Goal: Task Accomplishment & Management: Use online tool/utility

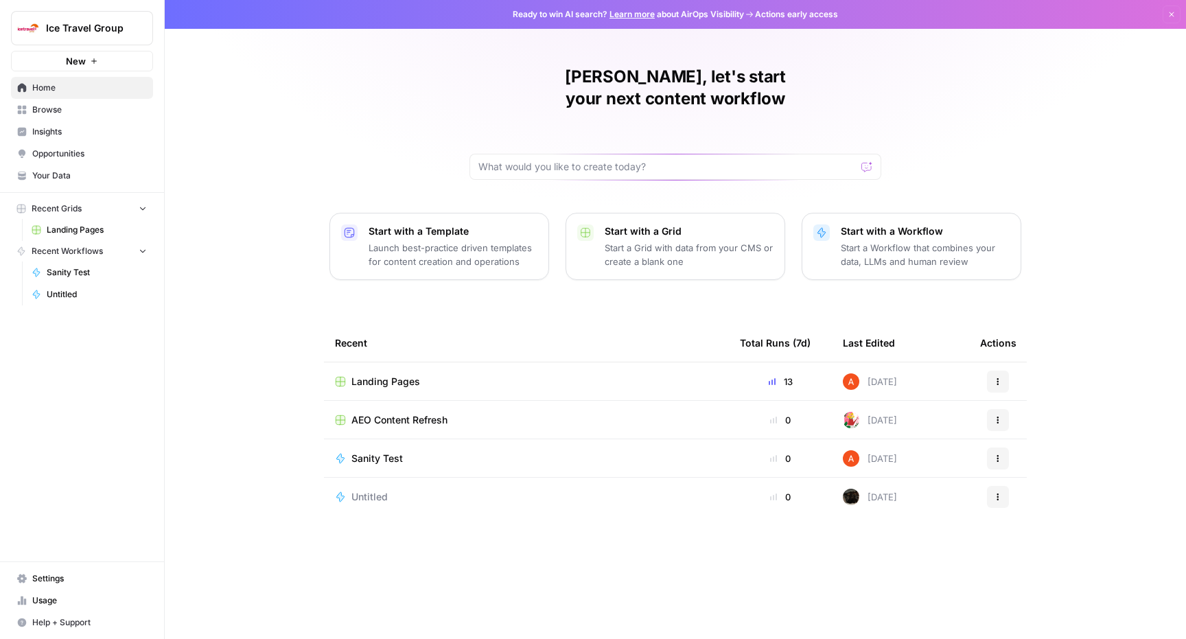
click at [390, 375] on span "Landing Pages" at bounding box center [385, 382] width 69 height 14
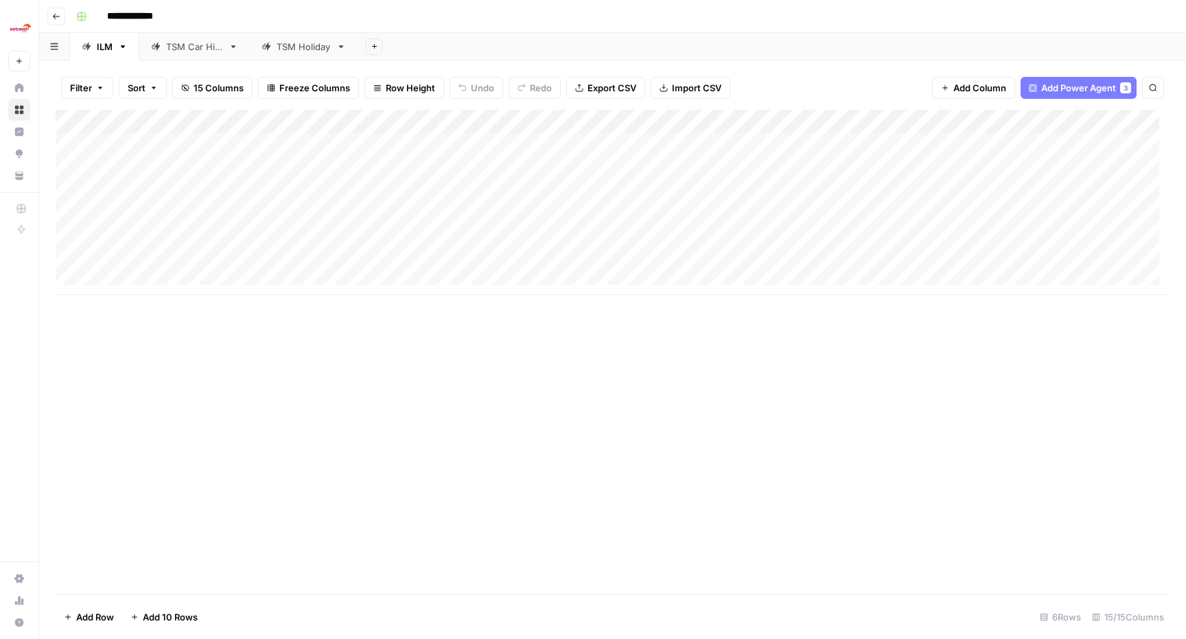
click at [294, 49] on div "TSM Holiday" at bounding box center [304, 47] width 54 height 14
click at [945, 143] on div "Add Column" at bounding box center [613, 191] width 1114 height 162
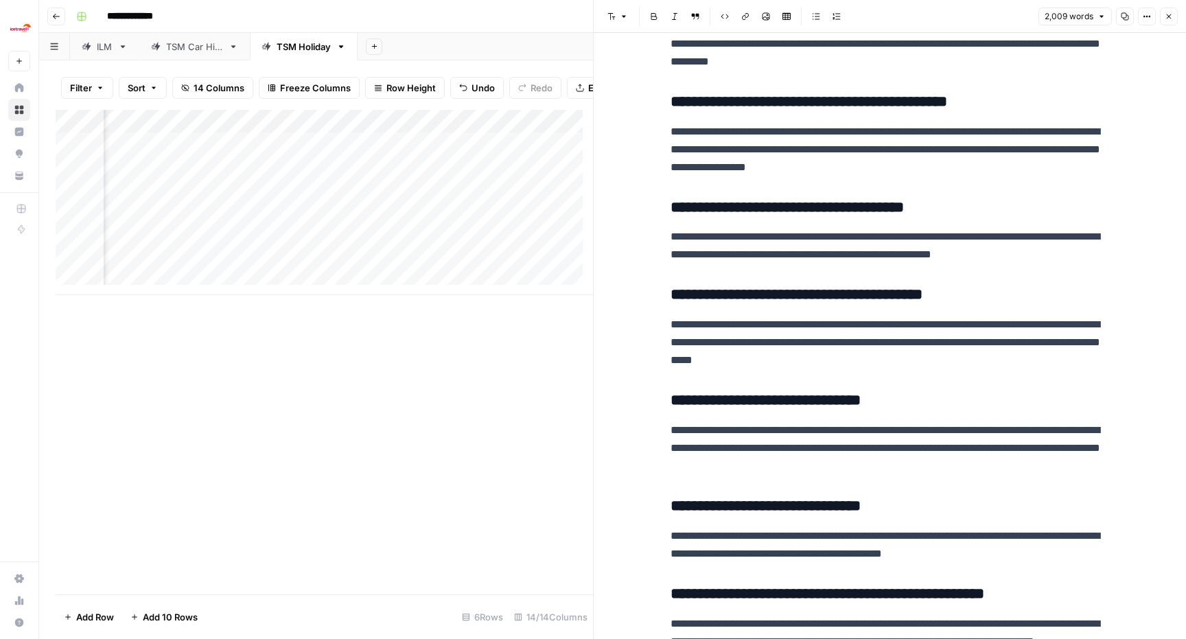
scroll to position [0, 1649]
click at [231, 152] on div "Add Column" at bounding box center [324, 202] width 537 height 185
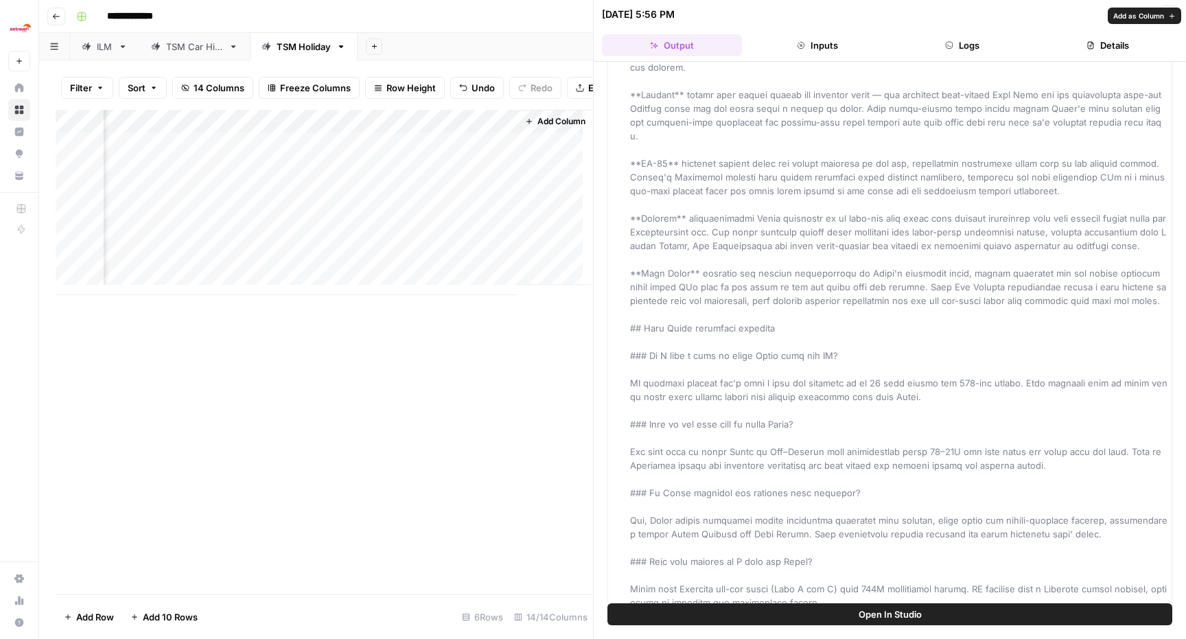
scroll to position [2405, 0]
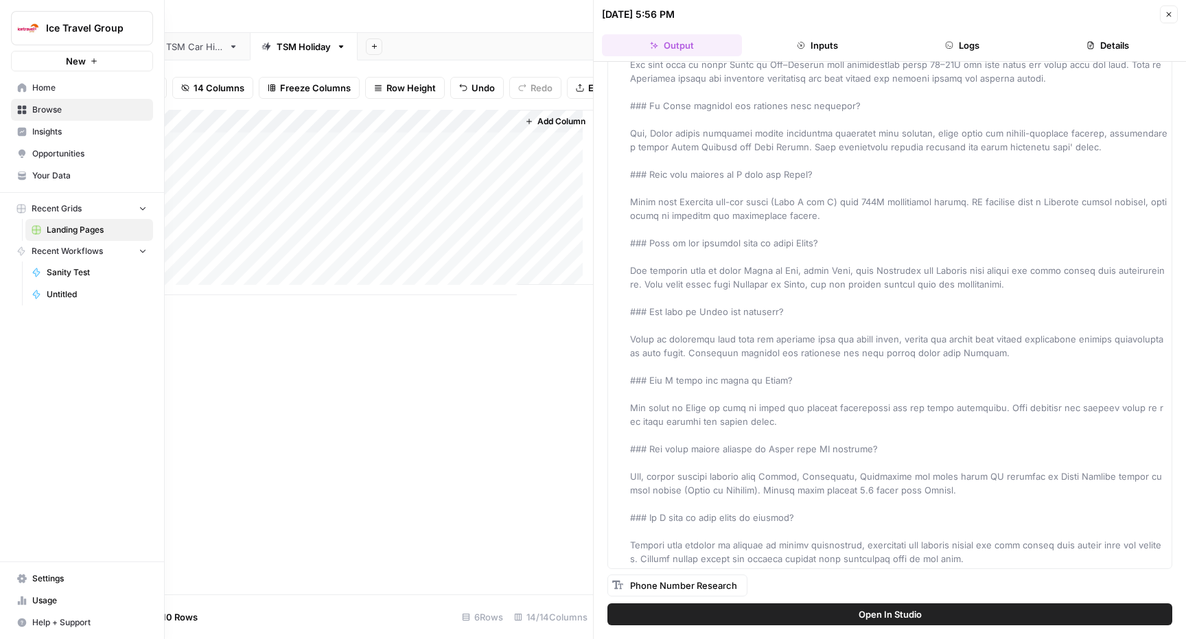
click at [84, 112] on span "Browse" at bounding box center [89, 110] width 115 height 12
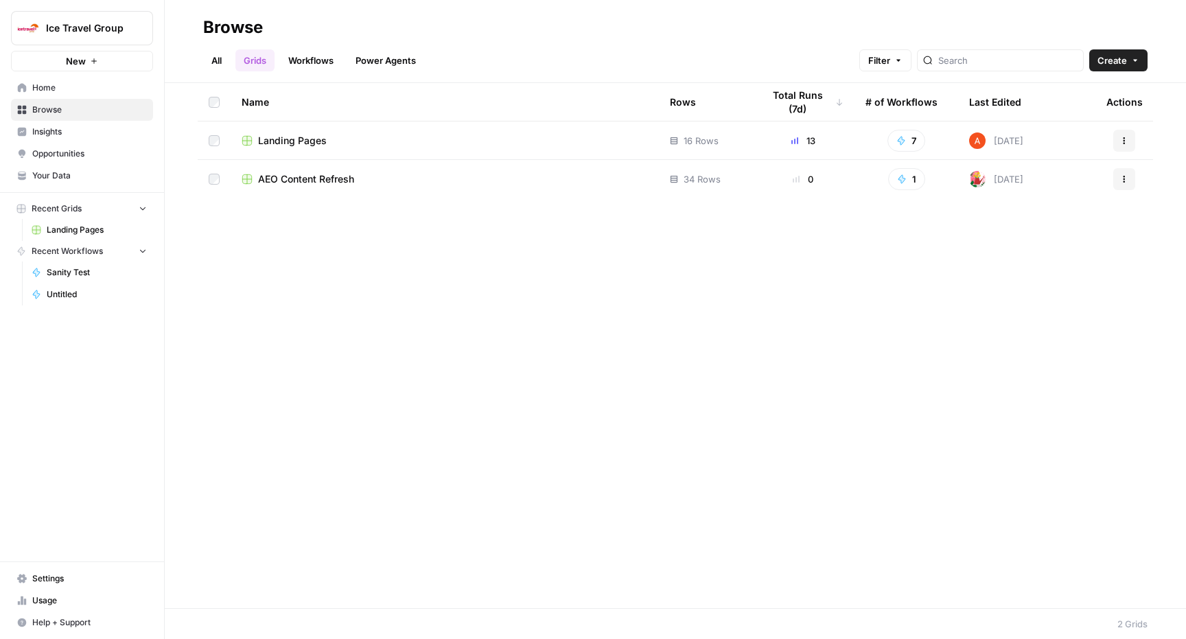
click at [299, 143] on span "Landing Pages" at bounding box center [292, 141] width 69 height 14
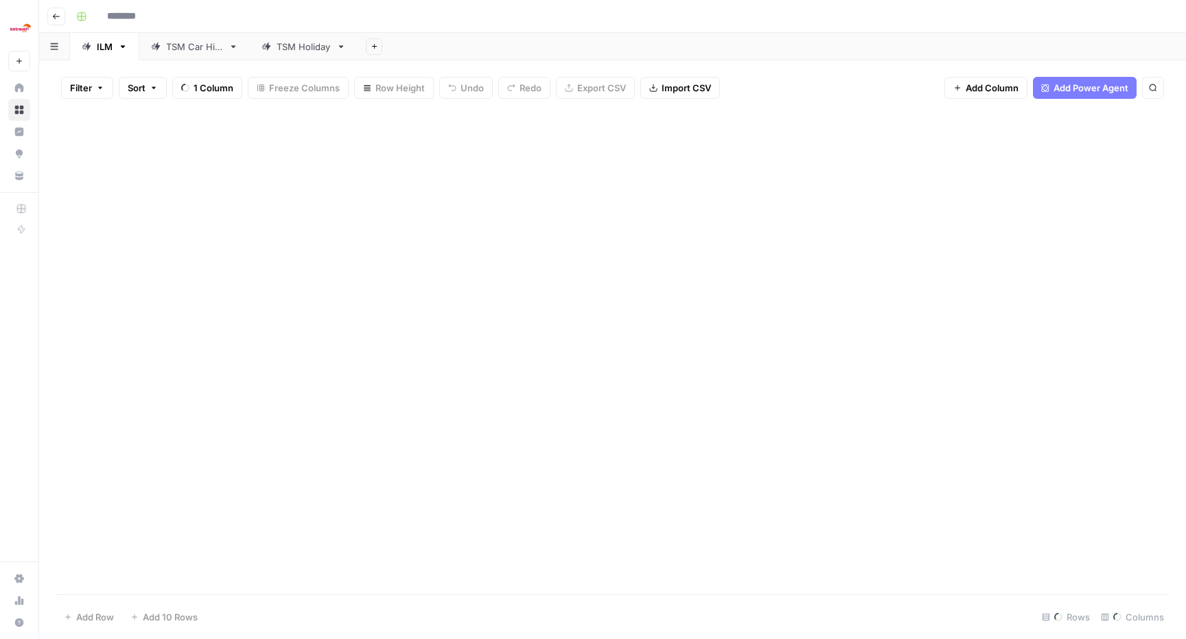
type input "**********"
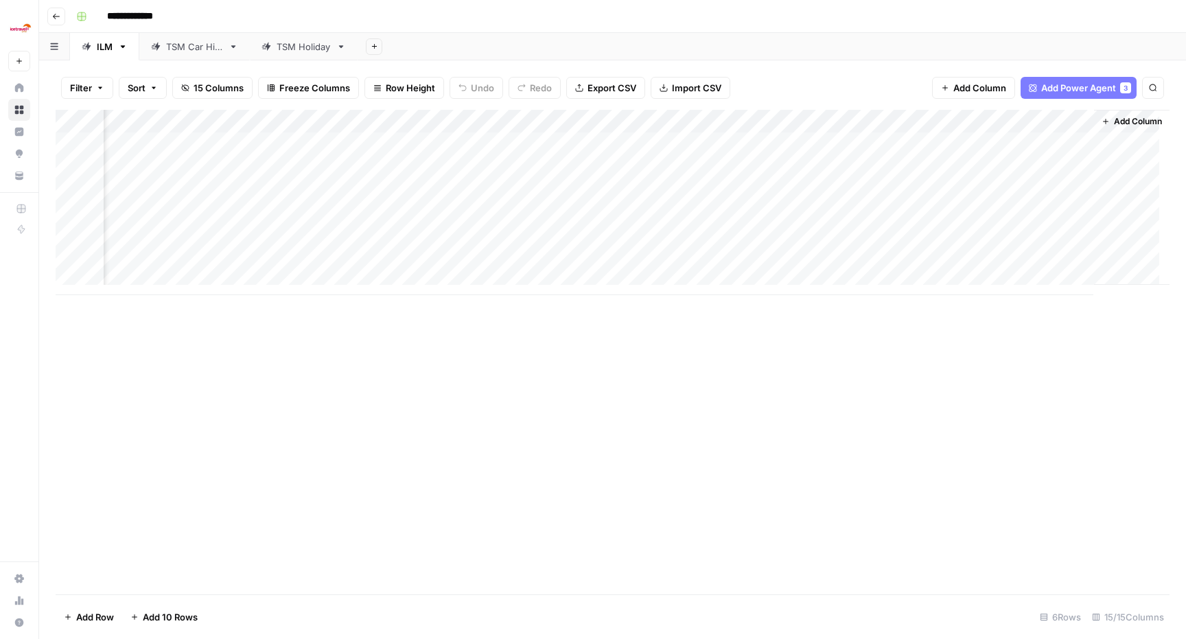
click at [779, 240] on div "Add Column" at bounding box center [613, 202] width 1114 height 185
click at [833, 240] on div "Add Column" at bounding box center [613, 202] width 1114 height 185
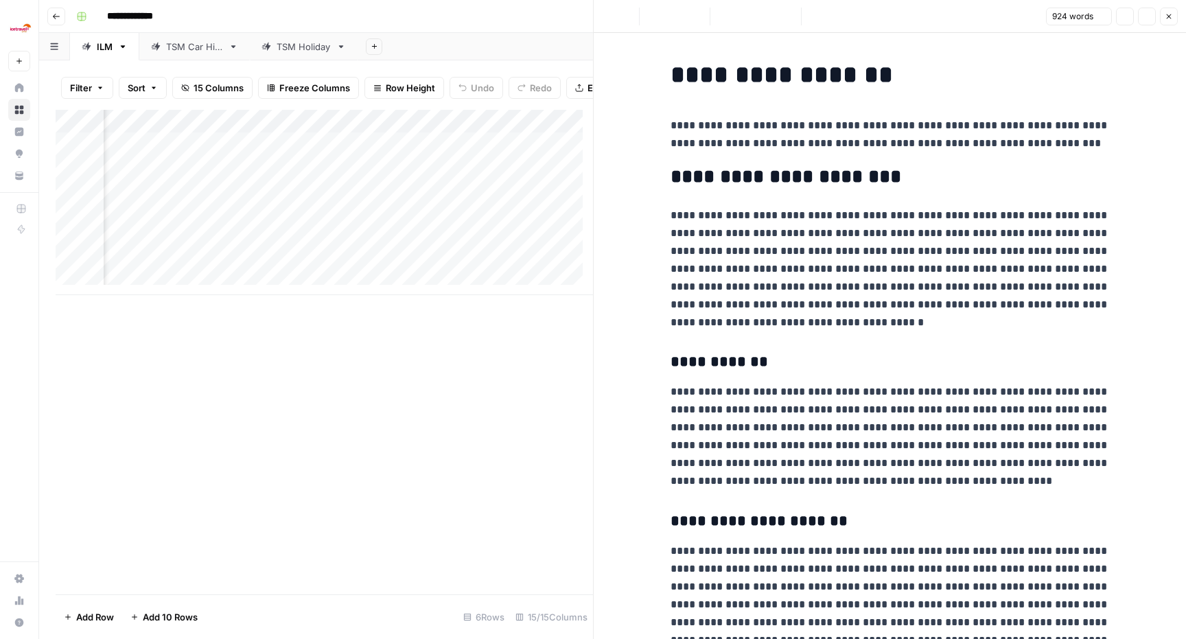
click at [822, 239] on div at bounding box center [774, 236] width 126 height 25
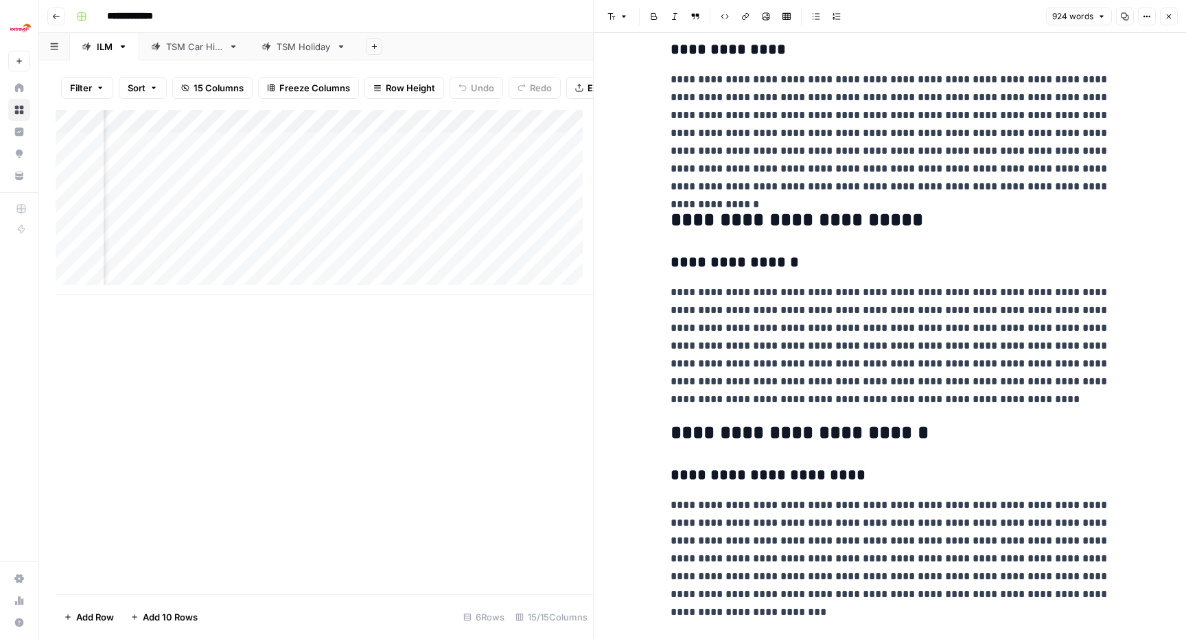
scroll to position [1379, 0]
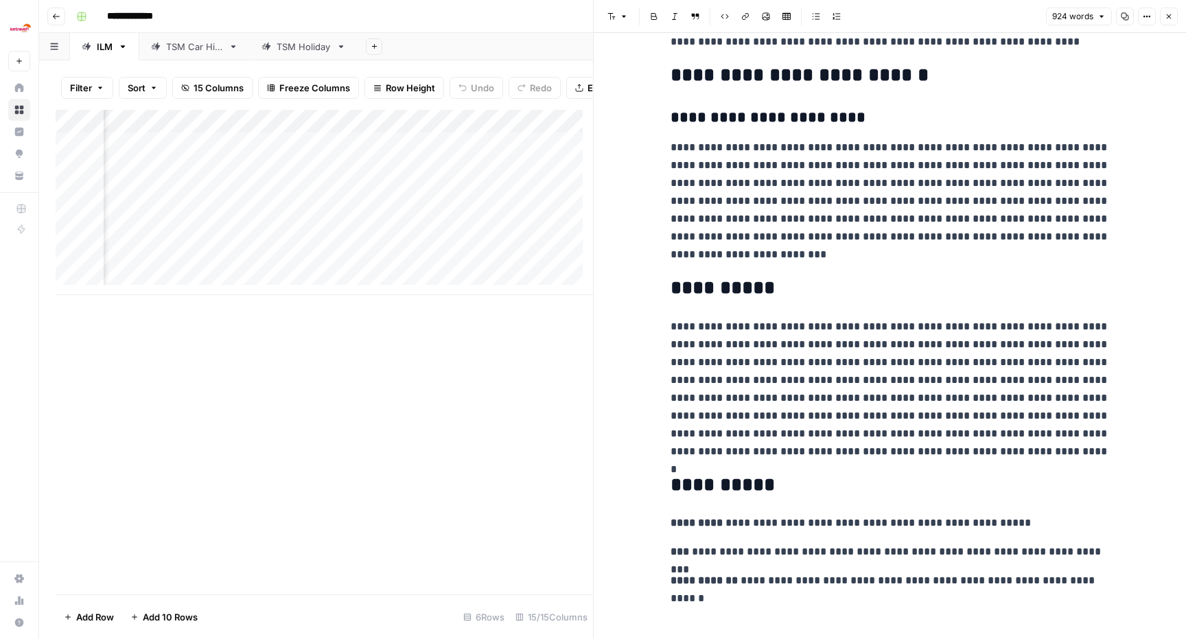
click at [1172, 18] on icon "button" at bounding box center [1169, 16] width 8 height 8
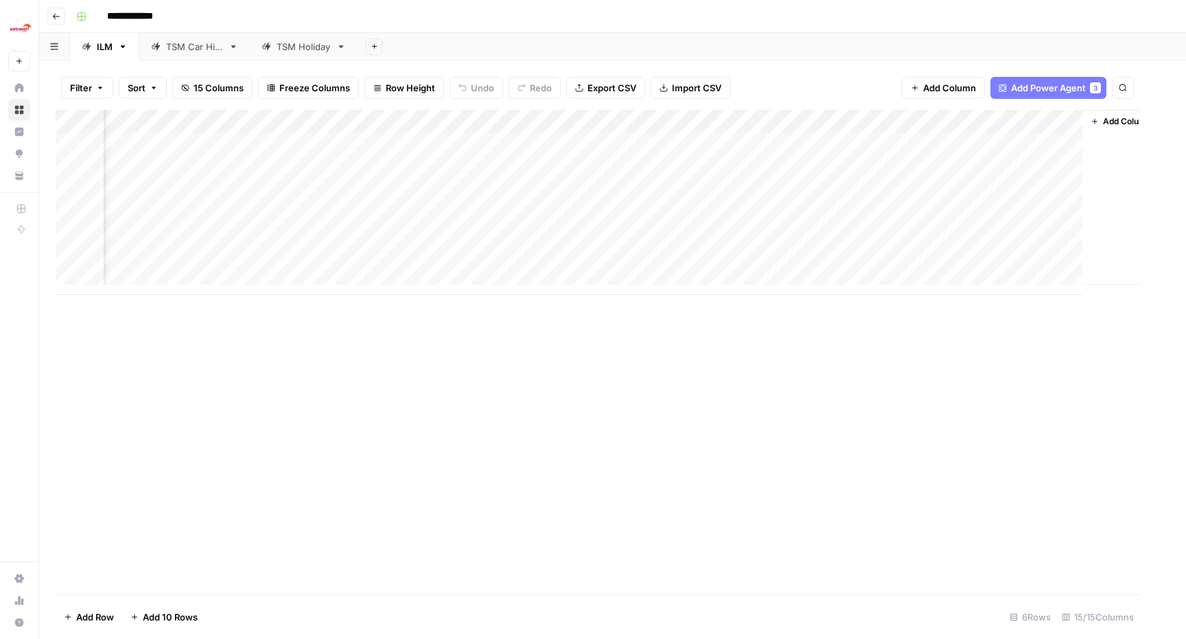
scroll to position [0, 858]
